Goal: Information Seeking & Learning: Check status

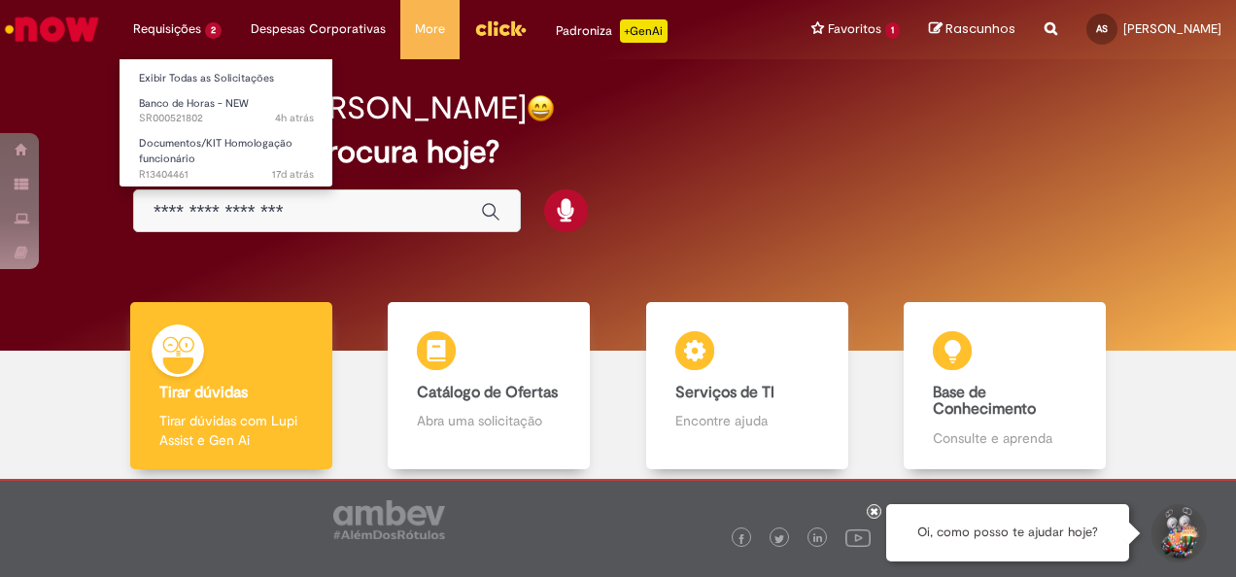
click at [188, 25] on li "Requisições 2 Exibir Todas as Solicitações Banco de Horas - NEW 4h atrás 4 hora…" at bounding box center [178, 29] width 118 height 58
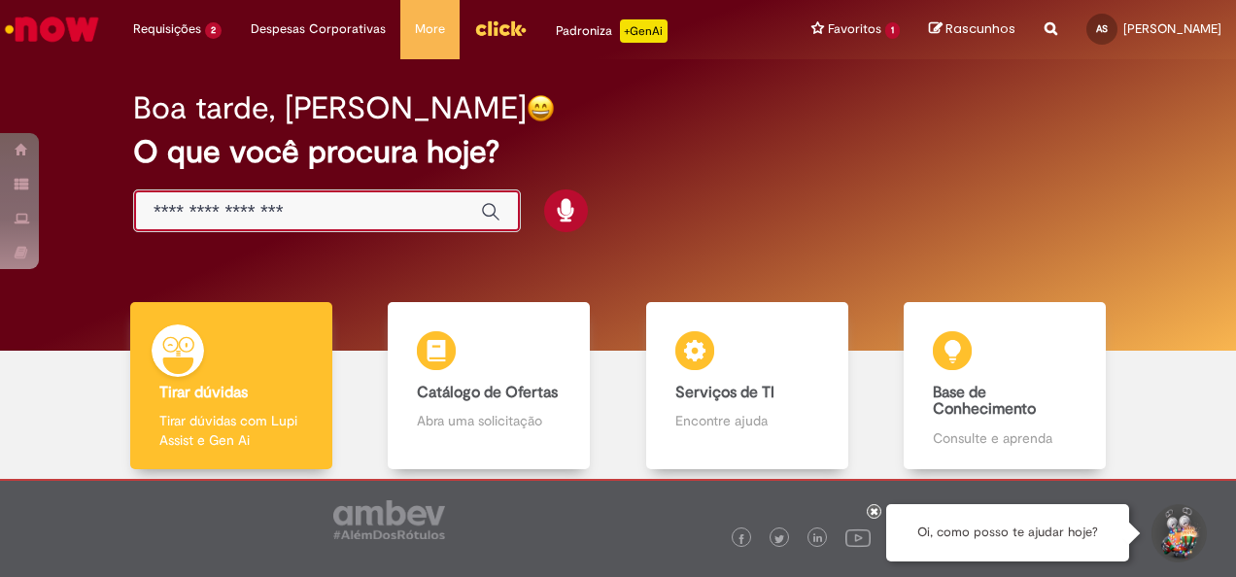
drag, startPoint x: 377, startPoint y: 218, endPoint x: 365, endPoint y: 218, distance: 11.7
click at [375, 219] on input "Basta digitar aqui" at bounding box center [308, 212] width 308 height 22
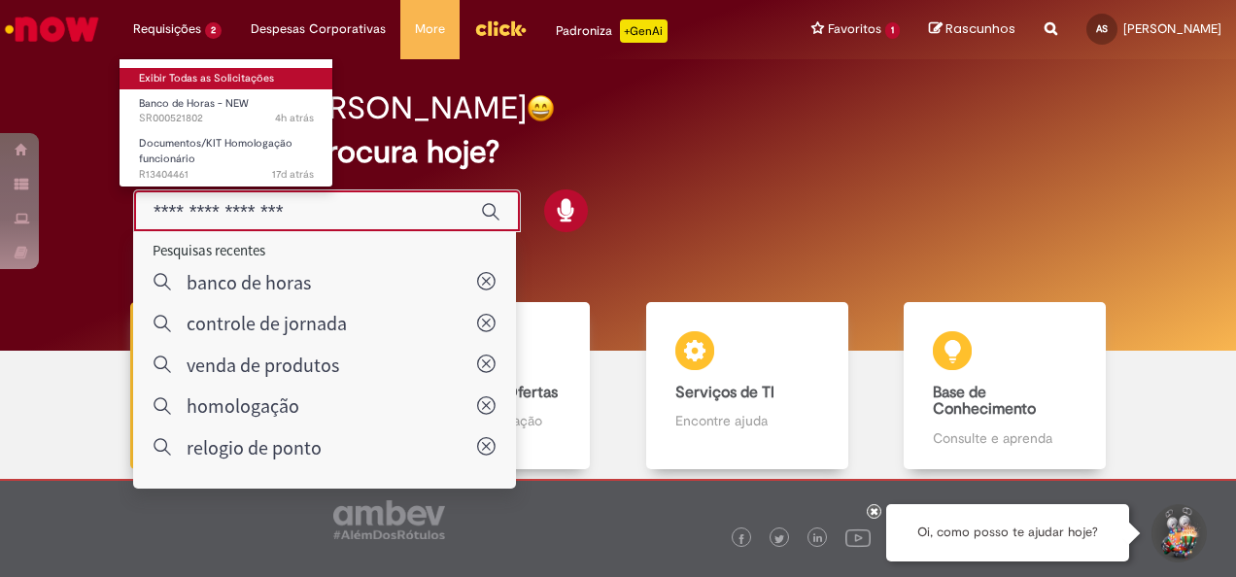
click at [189, 79] on link "Exibir Todas as Solicitações" at bounding box center [227, 78] width 214 height 21
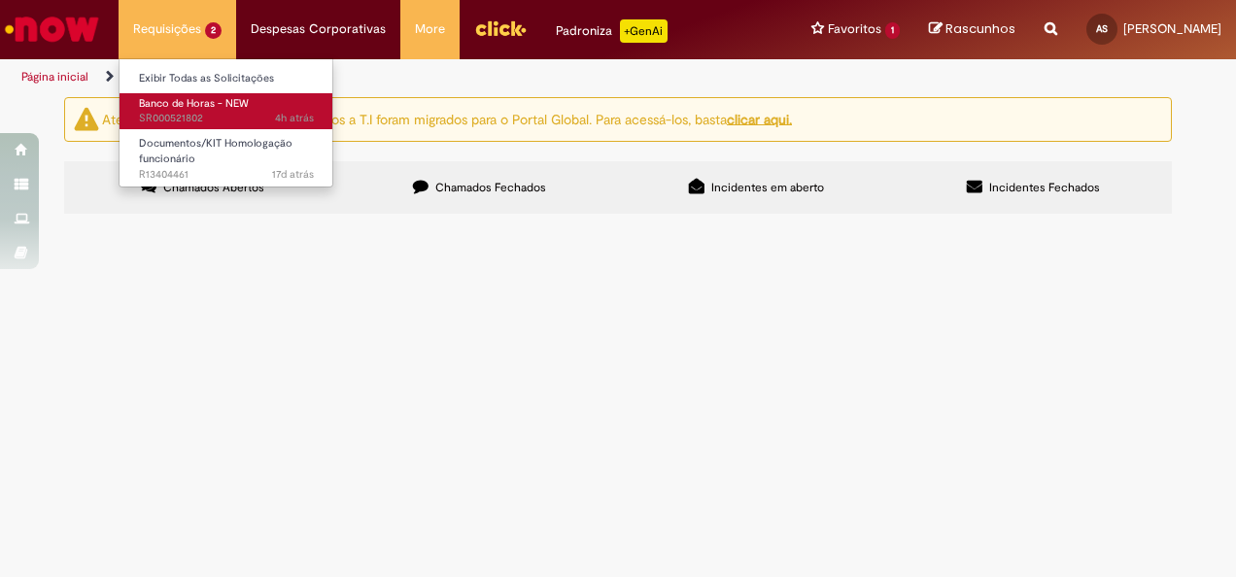
click at [179, 102] on span "Banco de Horas - NEW" at bounding box center [194, 103] width 110 height 15
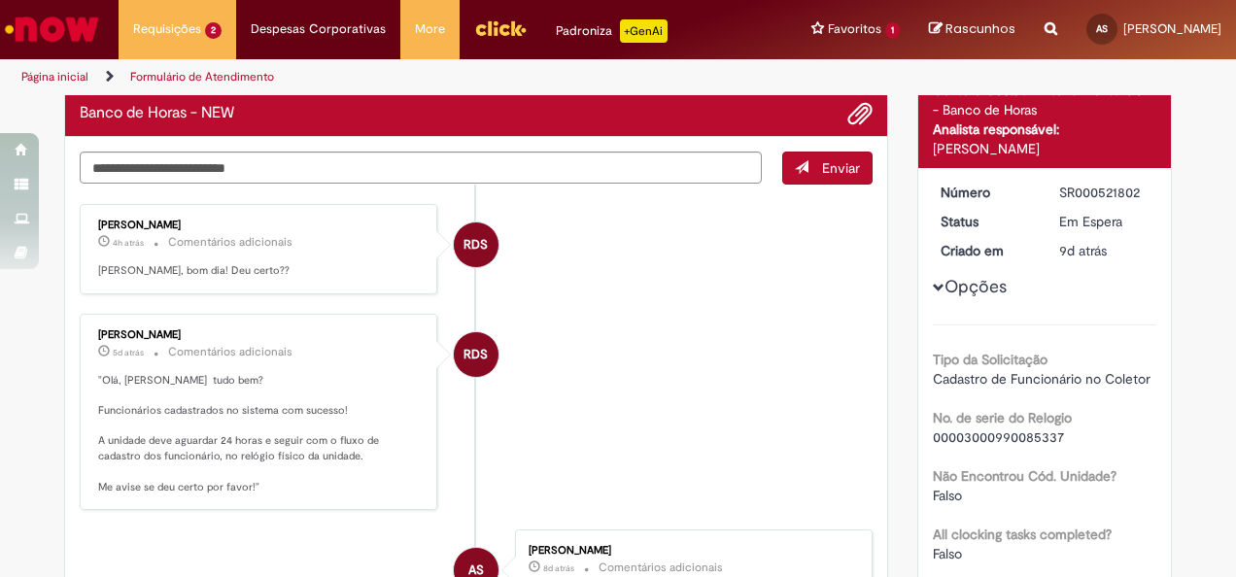
scroll to position [194, 0]
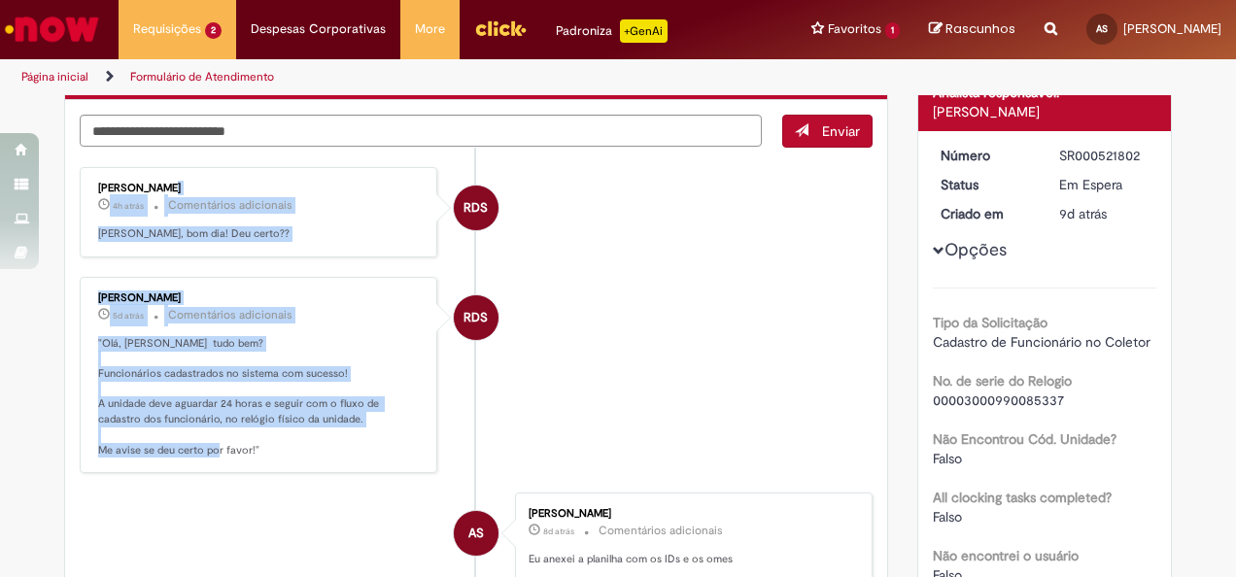
drag, startPoint x: 273, startPoint y: 455, endPoint x: 167, endPoint y: 252, distance: 229.0
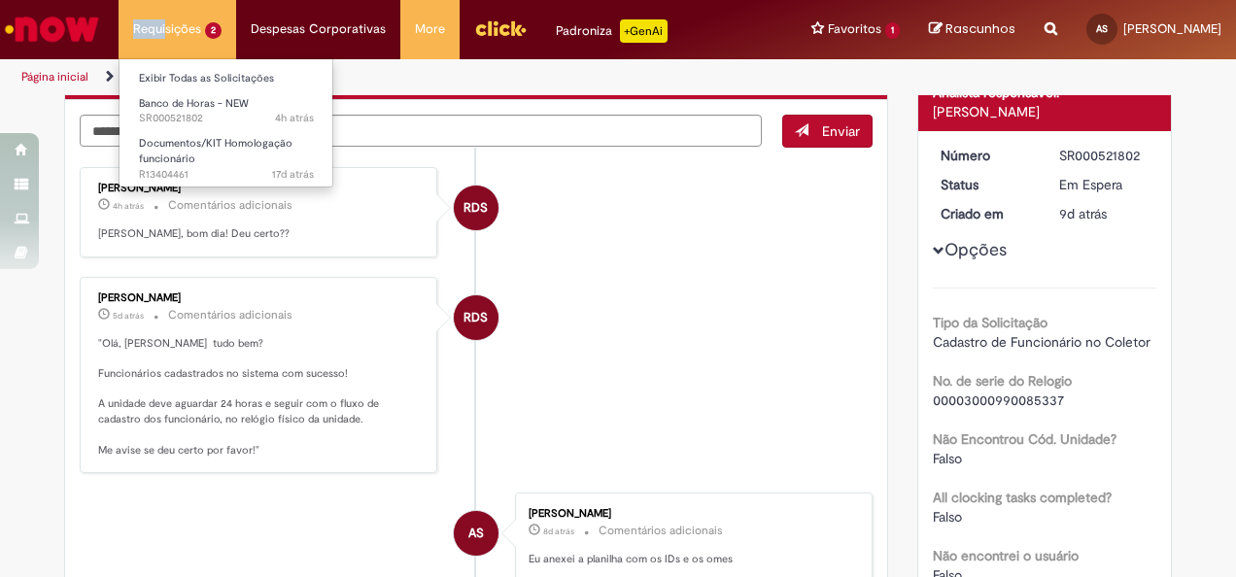
click at [166, 19] on li "Requisições 2 Exibir Todas as Solicitações Banco de Horas - NEW 4h atrás 4 hora…" at bounding box center [178, 29] width 118 height 58
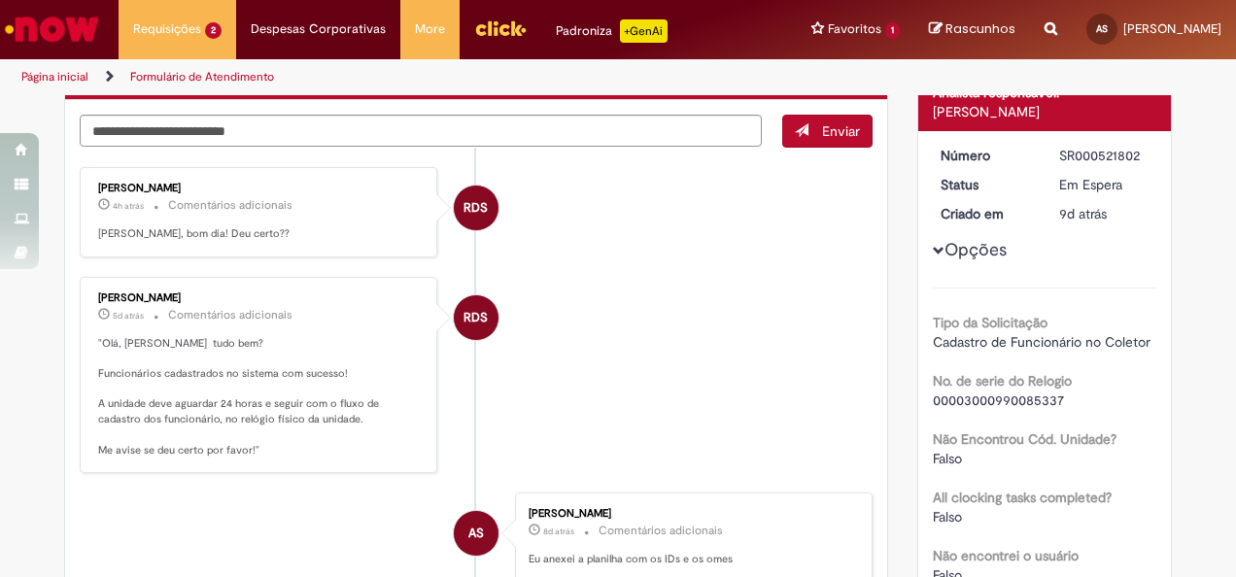
drag, startPoint x: 166, startPoint y: 19, endPoint x: 51, endPoint y: 90, distance: 135.7
click at [51, 91] on li "Página inicial" at bounding box center [68, 77] width 107 height 36
click at [60, 82] on link "Página inicial" at bounding box center [54, 77] width 67 height 16
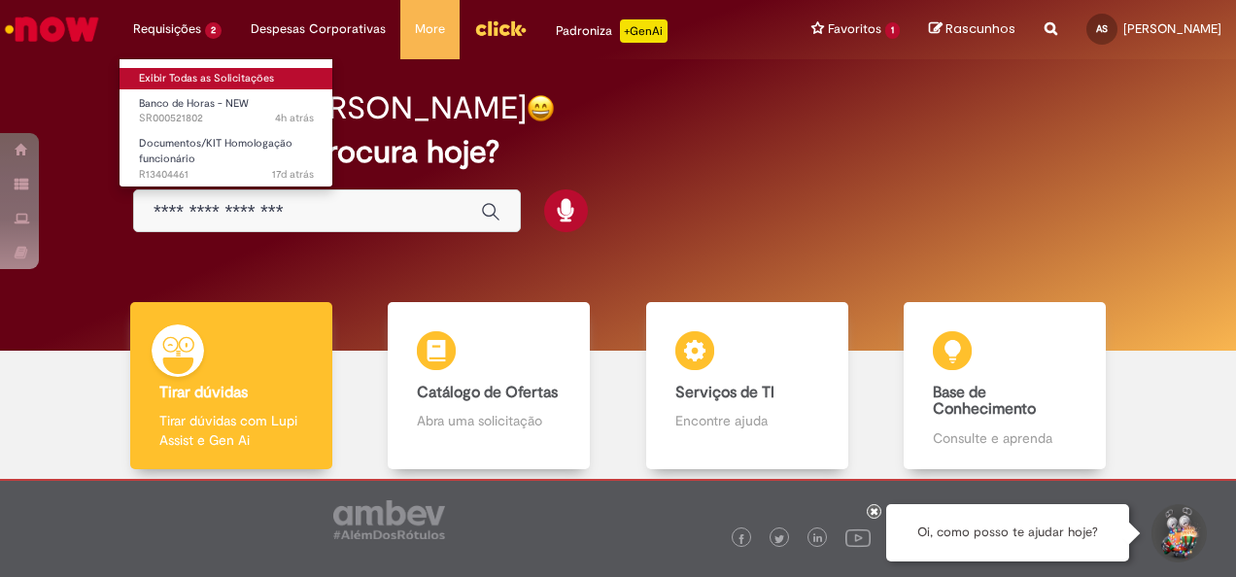
click at [177, 80] on link "Exibir Todas as Solicitações" at bounding box center [227, 78] width 214 height 21
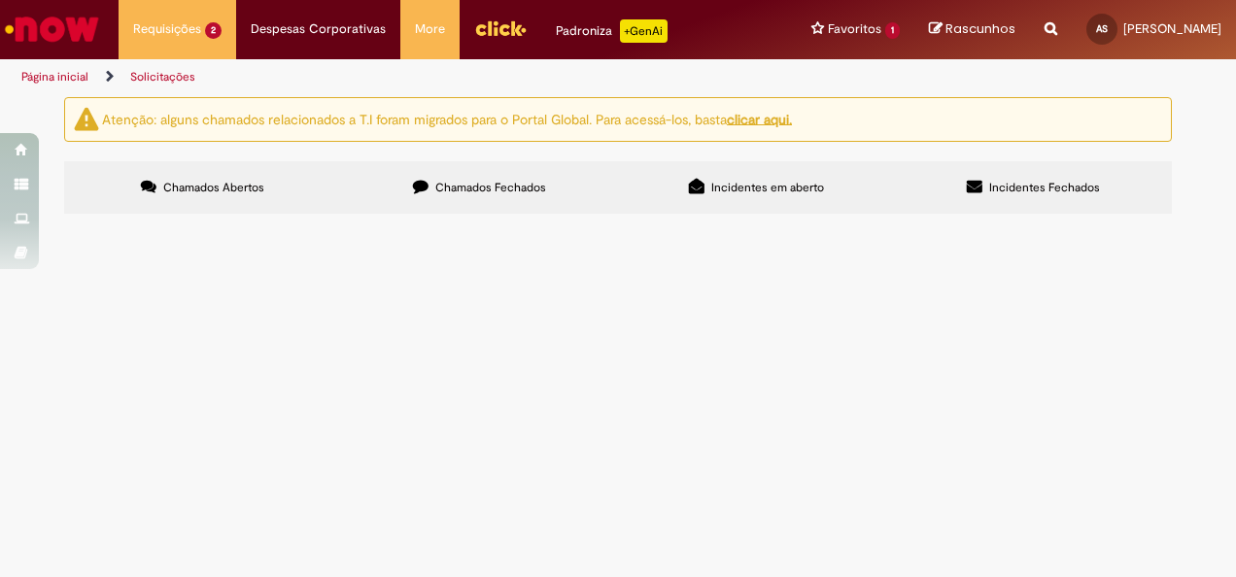
click at [503, 187] on span "Chamados Fechados" at bounding box center [490, 188] width 111 height 16
click at [0, 0] on input "Pesquisar" at bounding box center [0, 0] width 0 height 0
type input "****"
drag, startPoint x: 1011, startPoint y: 266, endPoint x: 103, endPoint y: 346, distance: 911.1
click at [0, 0] on div "Exportar como PDF Exportar como Excel Exportar como CSV Itens solicitados **** …" at bounding box center [0, 0] width 0 height 0
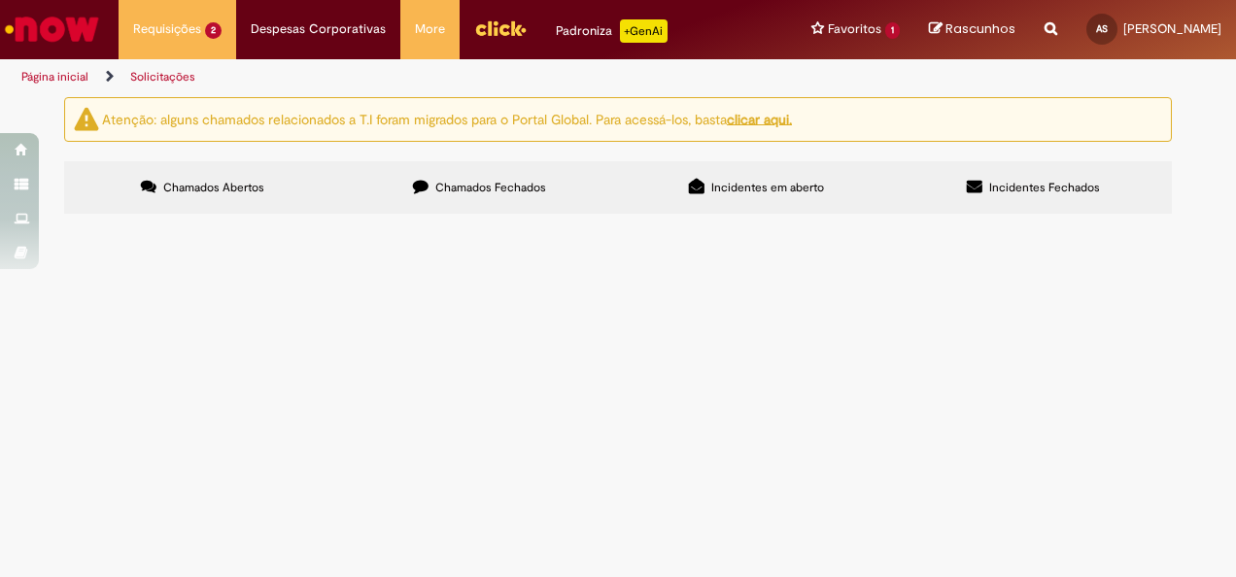
scroll to position [1331, 0]
click at [0, 0] on div "1 2" at bounding box center [0, 0] width 0 height 0
click at [0, 0] on link at bounding box center [0, 0] width 0 height 0
click at [0, 0] on link "1" at bounding box center [0, 0] width 0 height 0
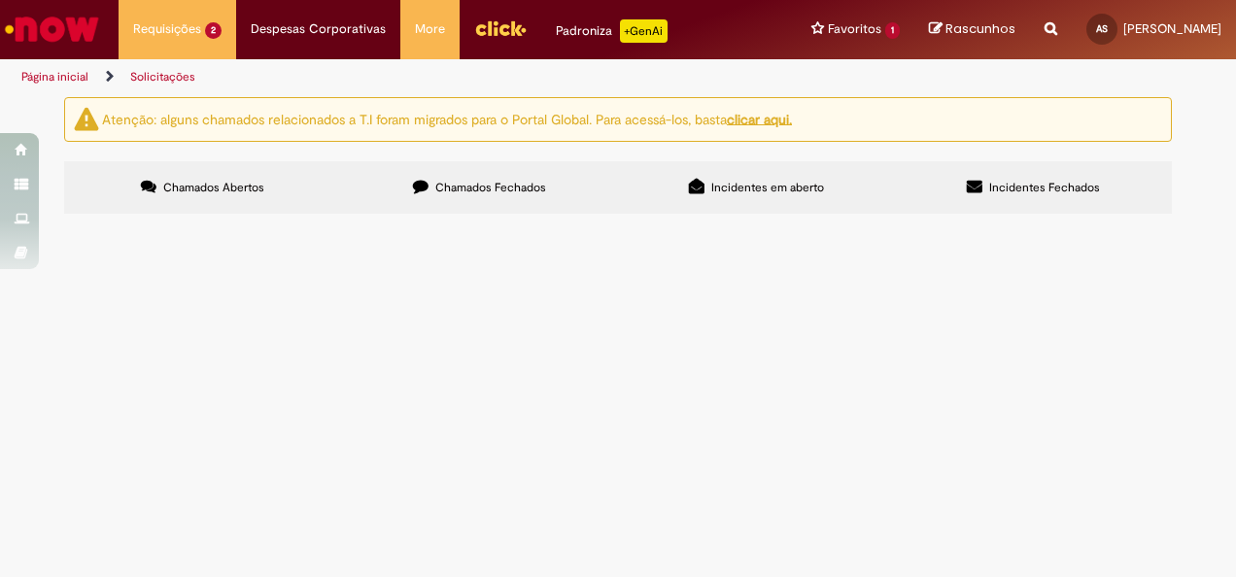
scroll to position [0, 0]
click at [809, 196] on label "Incidentes em aberto" at bounding box center [756, 187] width 277 height 52
click at [440, 189] on span "Chamados Fechados" at bounding box center [490, 188] width 111 height 16
click at [739, 105] on div "Atenção: alguns chamados relacionados a T.I foram migrados para o Portal Global…" at bounding box center [618, 119] width 1108 height 45
click at [746, 117] on u "clicar aqui." at bounding box center [759, 118] width 65 height 17
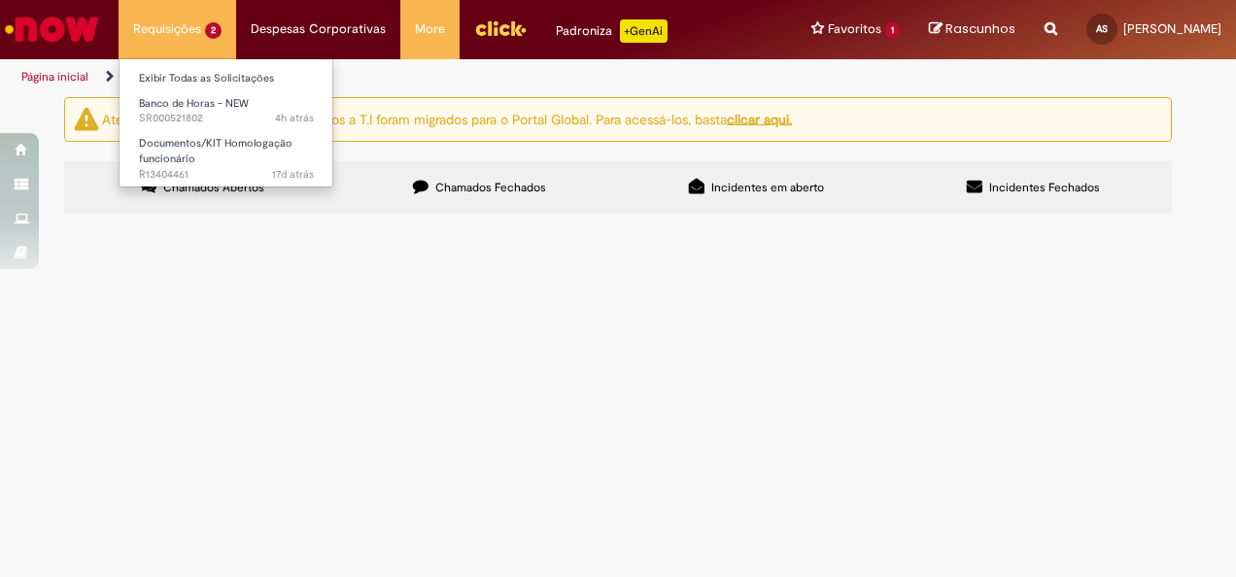
click at [182, 45] on li "Requisições 2 Exibir Todas as Solicitações Banco de Horas - NEW 4h atrás 4 hora…" at bounding box center [178, 29] width 118 height 58
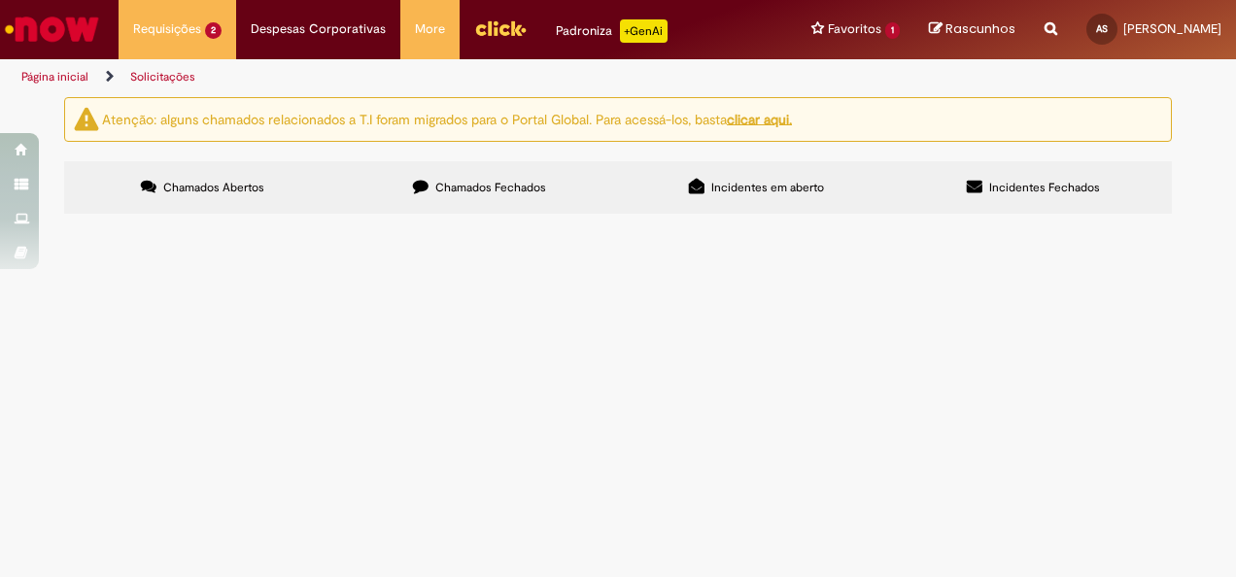
click at [0, 0] on input "Pesquisar" at bounding box center [0, 0] width 0 height 0
type input "*****"
click at [0, 0] on button "Pesquisar" at bounding box center [0, 0] width 0 height 0
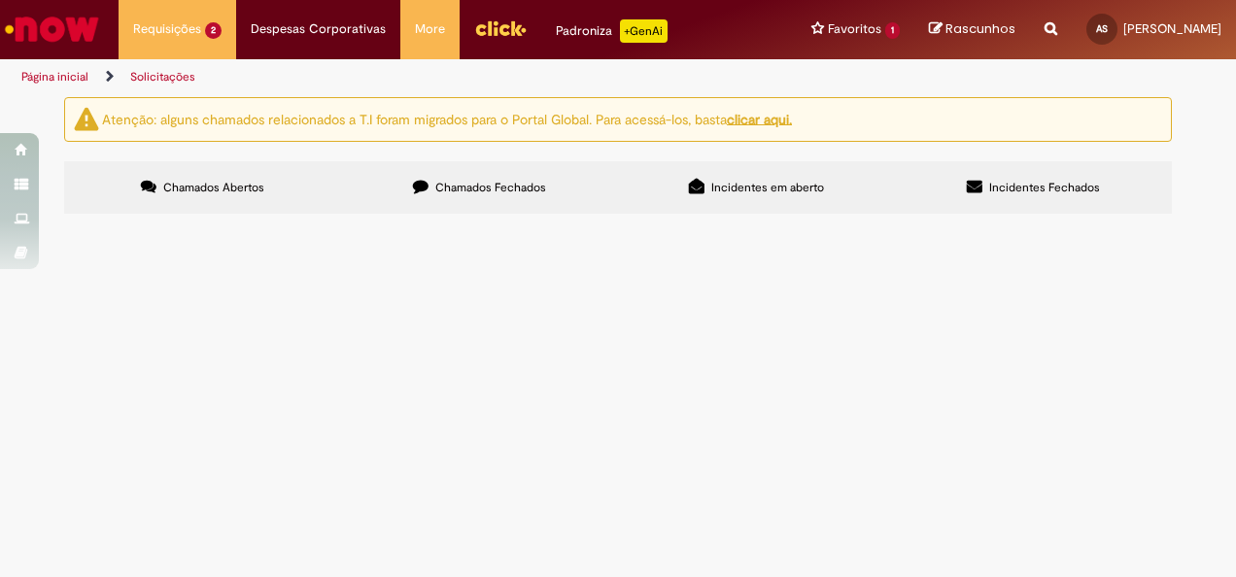
click at [0, 0] on button "Pesquisar" at bounding box center [0, 0] width 0 height 0
click at [1105, 200] on label "Incidentes Fechados" at bounding box center [1033, 187] width 277 height 52
